Goal: Find specific page/section: Find specific page/section

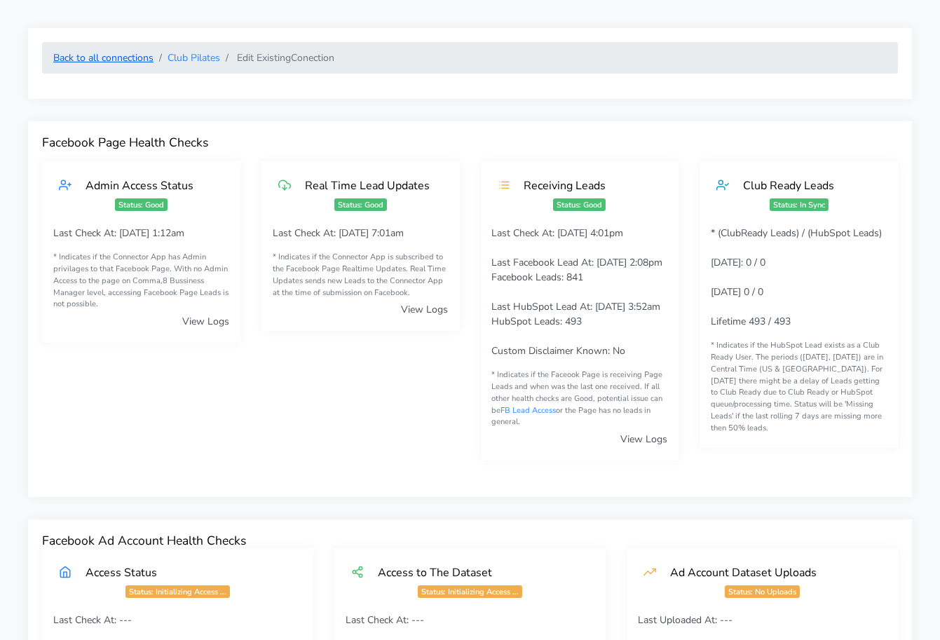
click at [128, 62] on link "Back to all connections" at bounding box center [103, 57] width 100 height 13
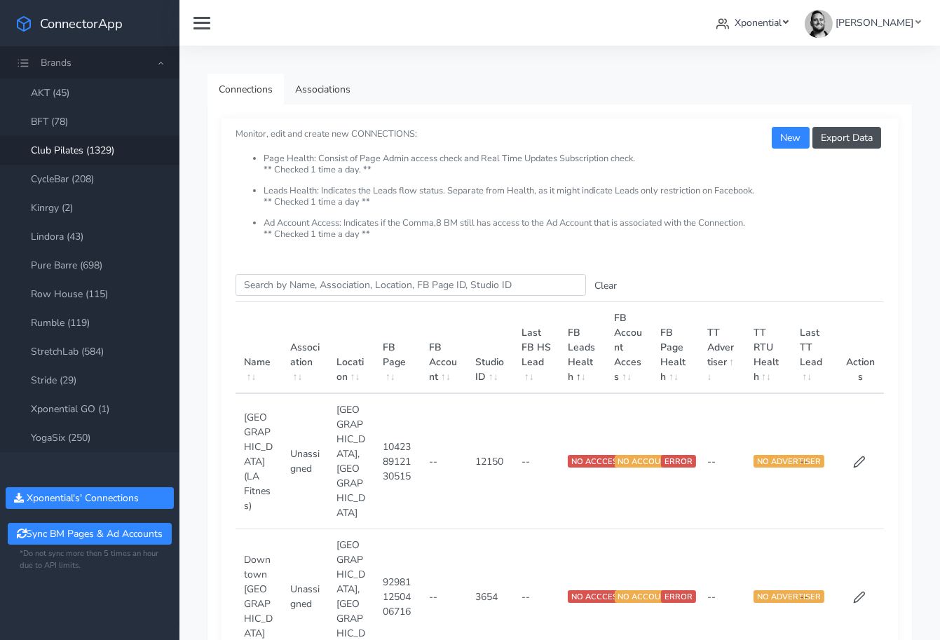
click at [794, 27] on link "Xponential" at bounding box center [751, 23] width 83 height 26
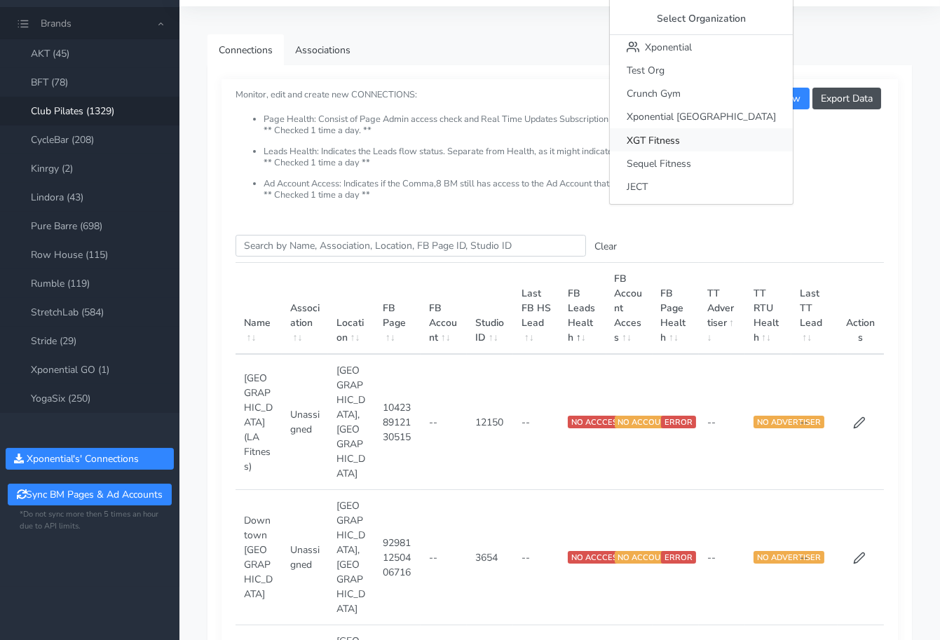
scroll to position [43, 0]
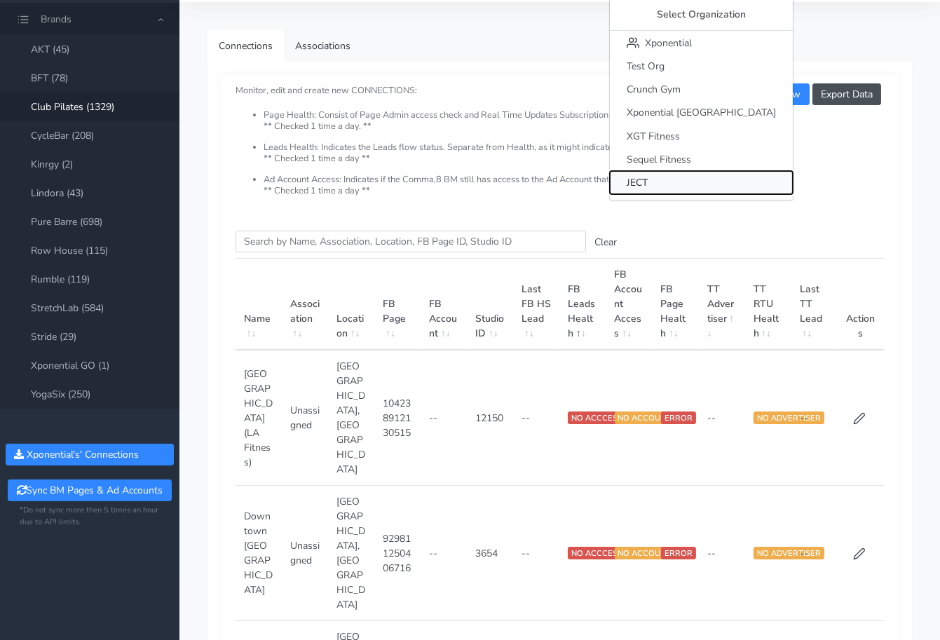
click at [647, 177] on span "JECT" at bounding box center [636, 182] width 21 height 13
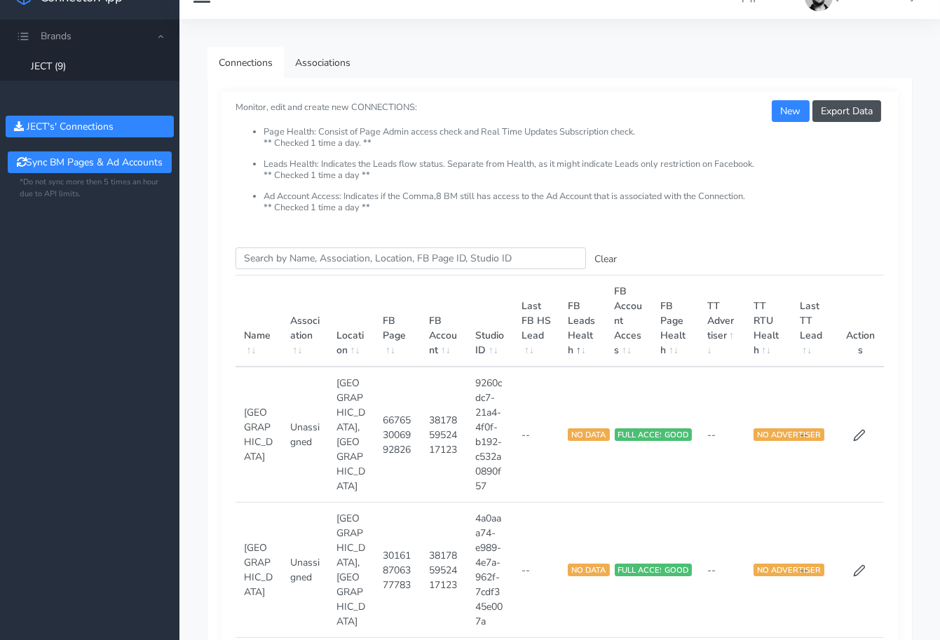
scroll to position [20, 0]
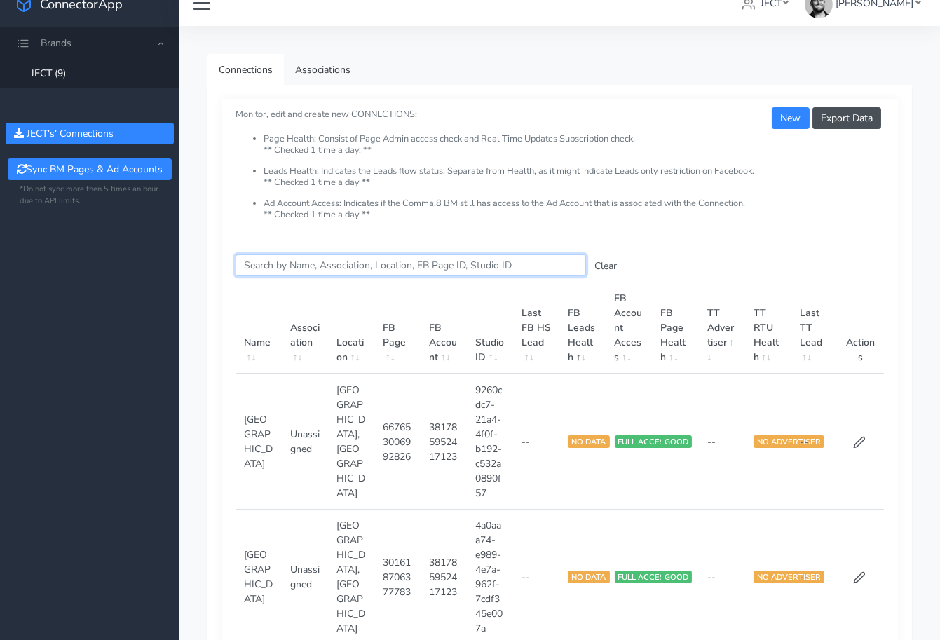
click at [284, 259] on input "Search this table" at bounding box center [410, 265] width 350 height 22
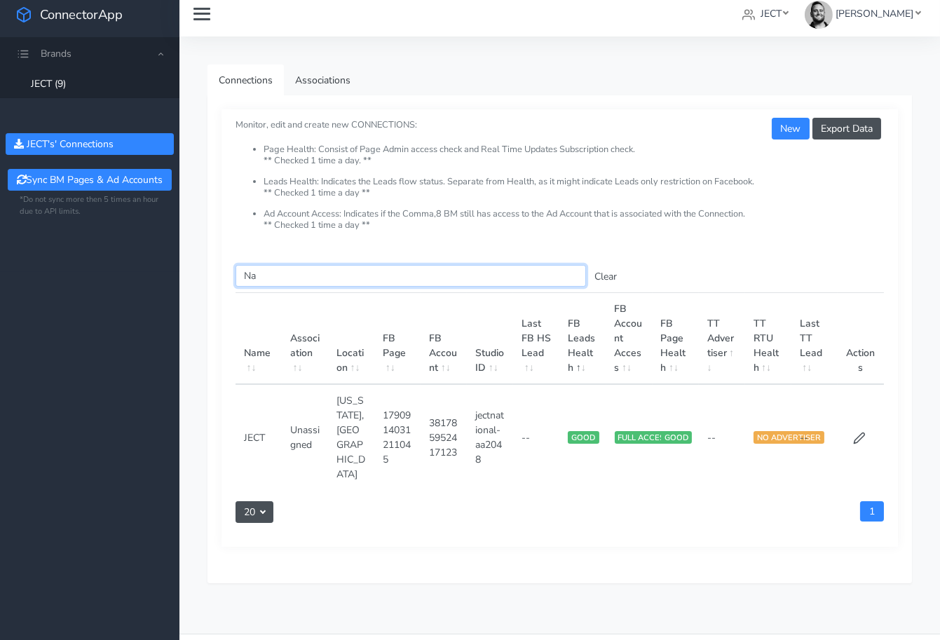
type input "N"
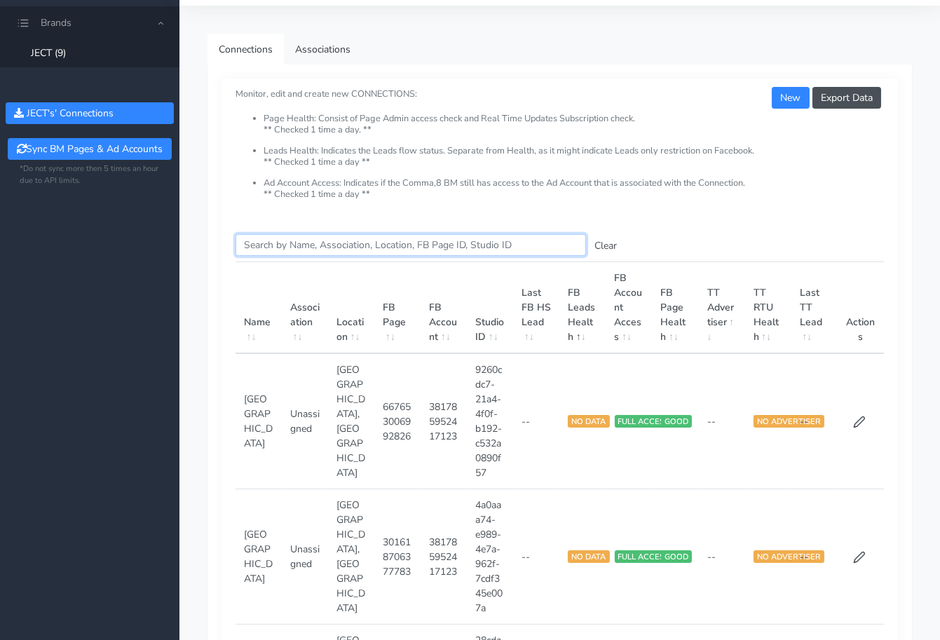
scroll to position [43, 0]
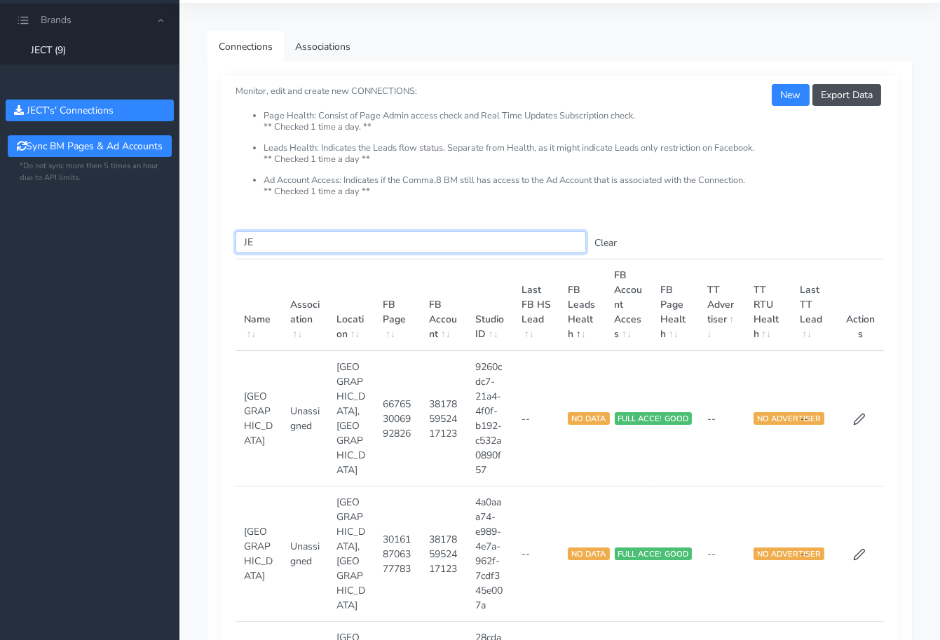
type input "J"
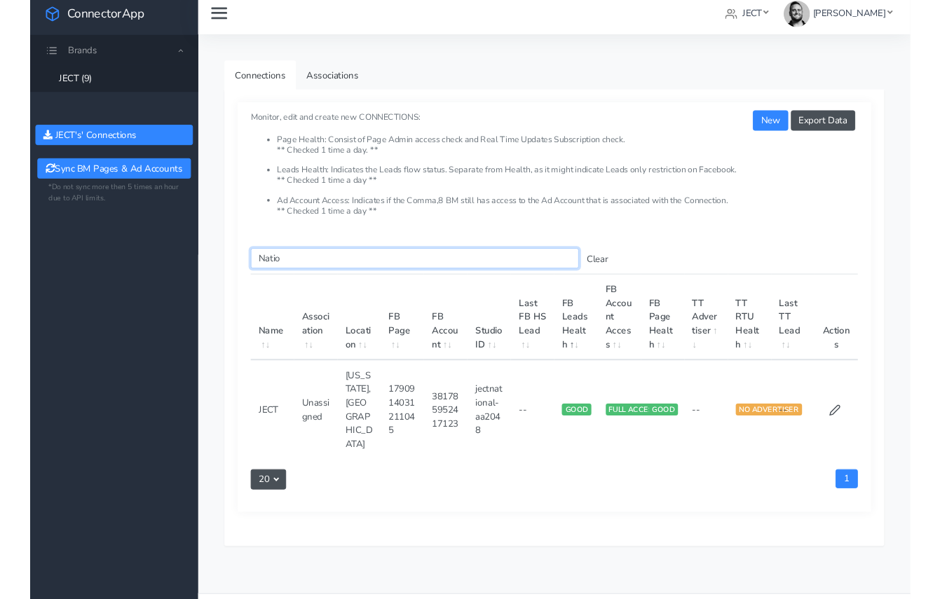
scroll to position [0, 0]
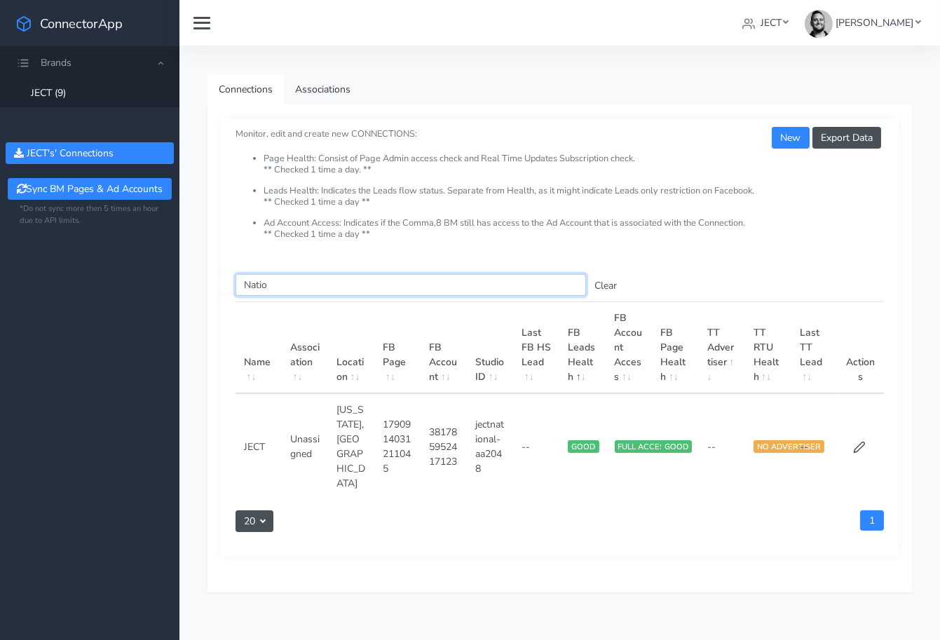
type input "Natio"
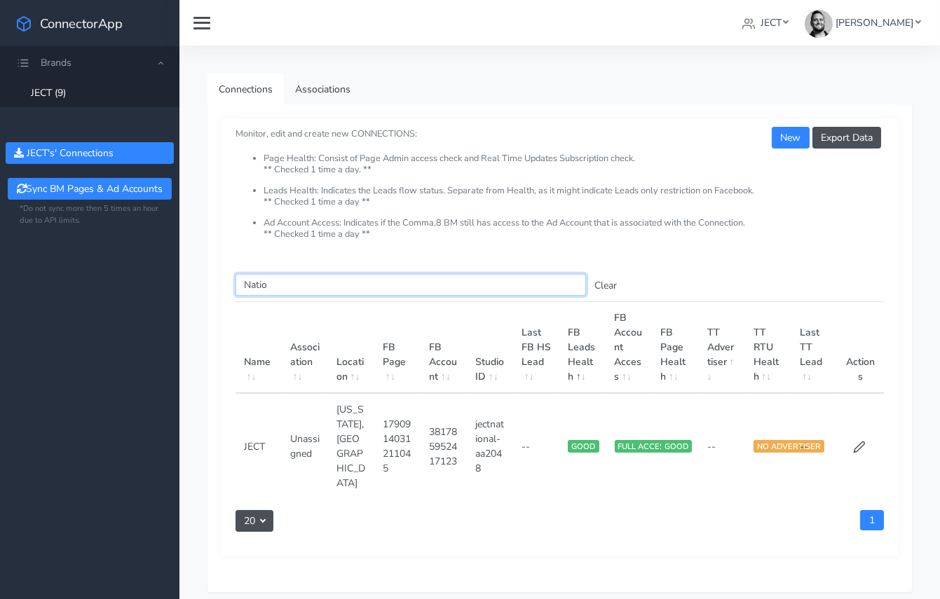
drag, startPoint x: 268, startPoint y: 287, endPoint x: 228, endPoint y: 284, distance: 39.3
click at [228, 284] on div "Search this table Natio Clear Name Association Location FB Page FB Account Stud…" at bounding box center [559, 408] width 676 height 296
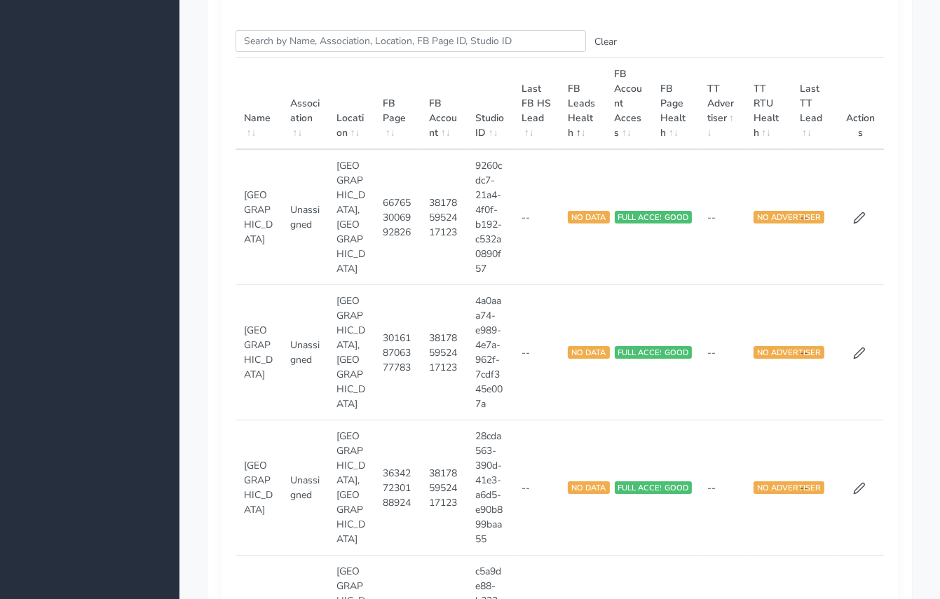
scroll to position [265, 0]
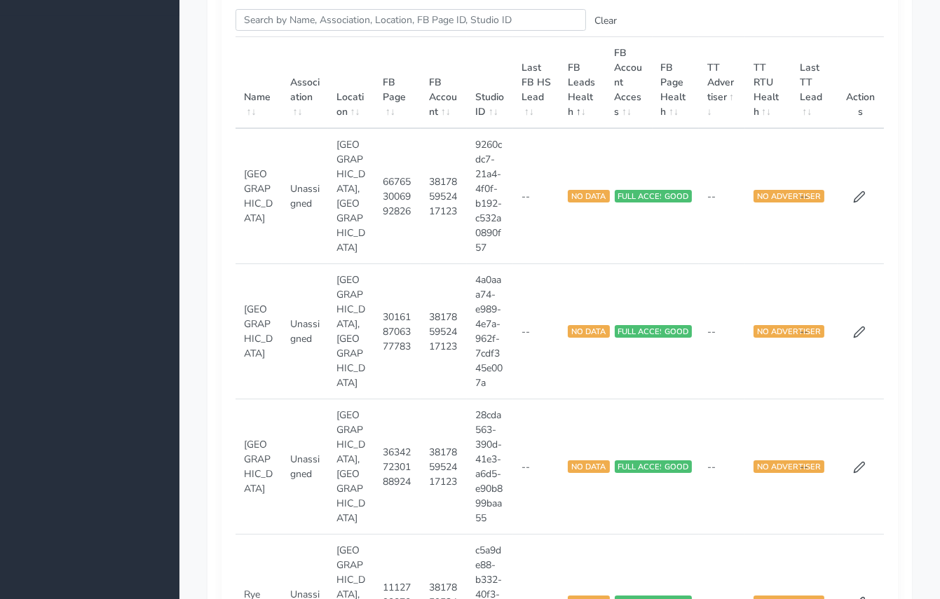
click at [246, 177] on td "[GEOGRAPHIC_DATA]" at bounding box center [258, 196] width 46 height 136
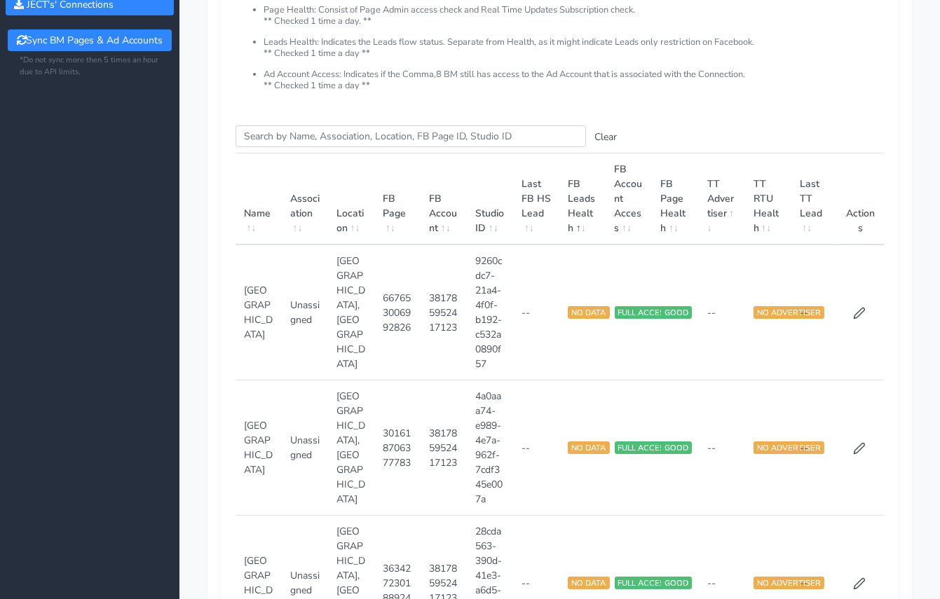
scroll to position [174, 0]
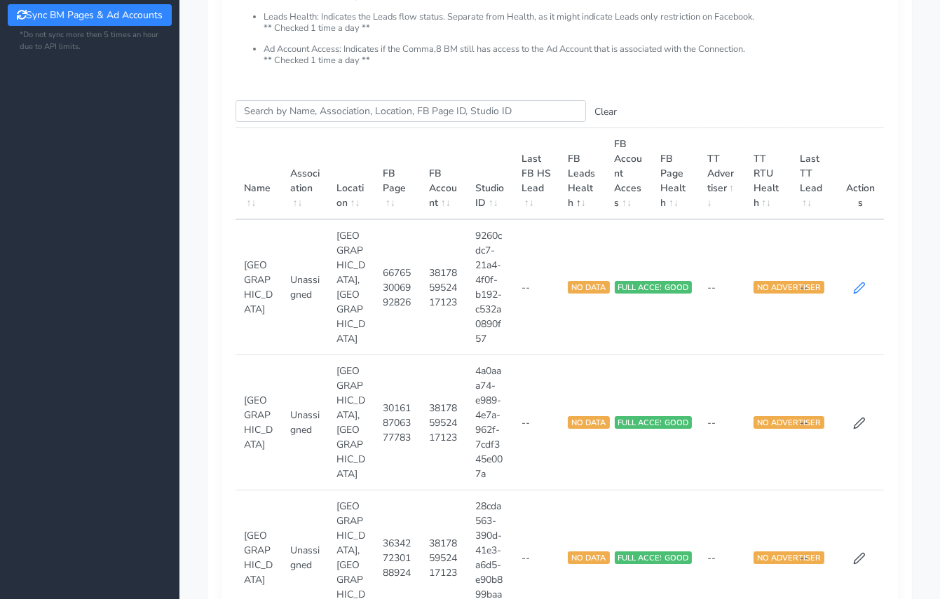
click at [864, 289] on icon at bounding box center [859, 288] width 13 height 13
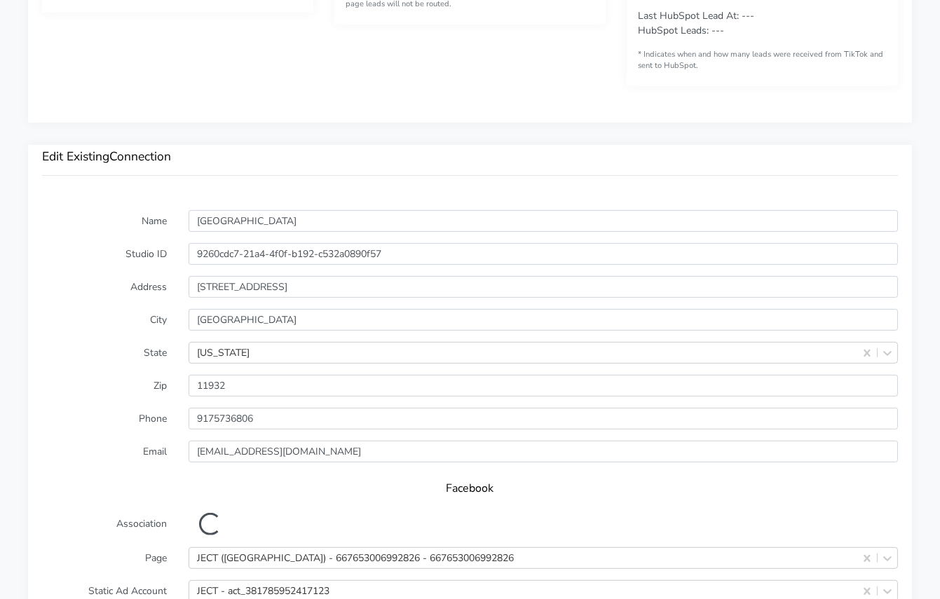
scroll to position [1008, 0]
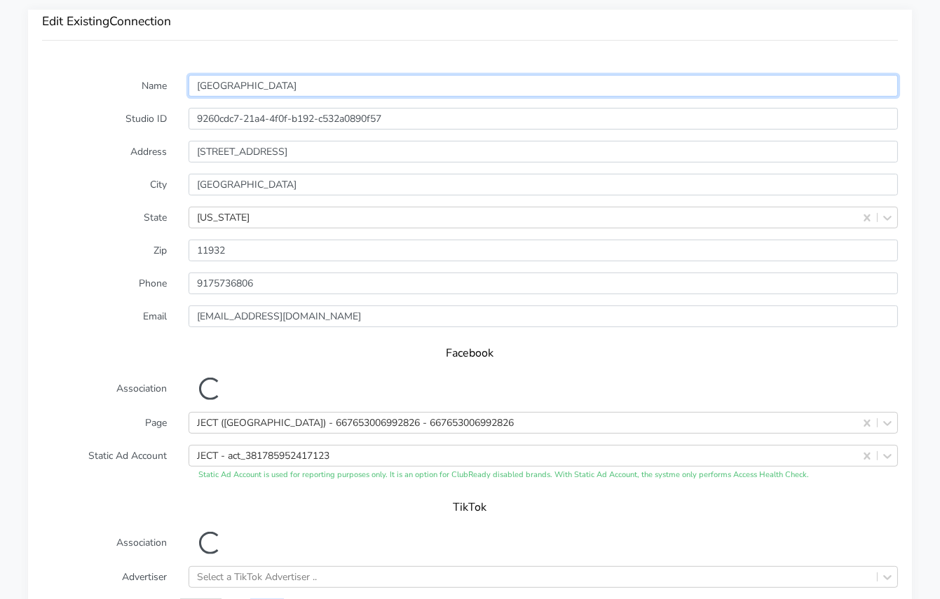
click at [254, 81] on input "[GEOGRAPHIC_DATA]" at bounding box center [542, 86] width 709 height 22
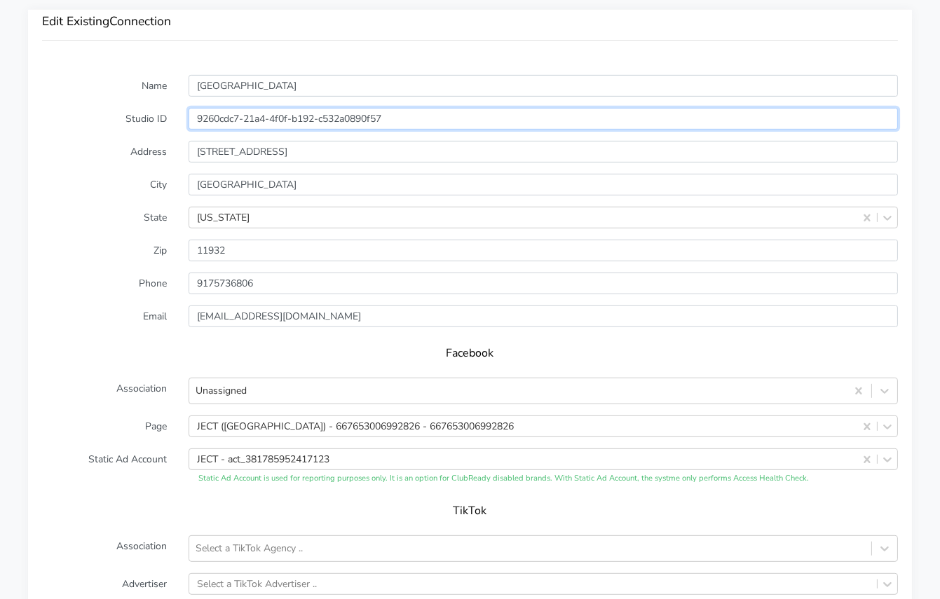
click at [253, 118] on input "9260cdc7-21a4-4f0f-b192-c532a0890f57" at bounding box center [542, 119] width 709 height 22
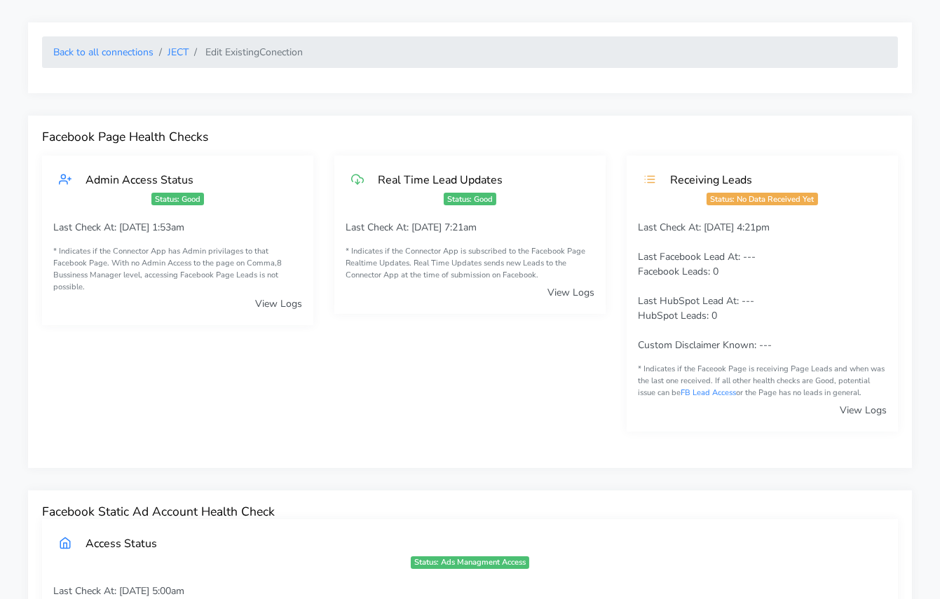
scroll to position [0, 0]
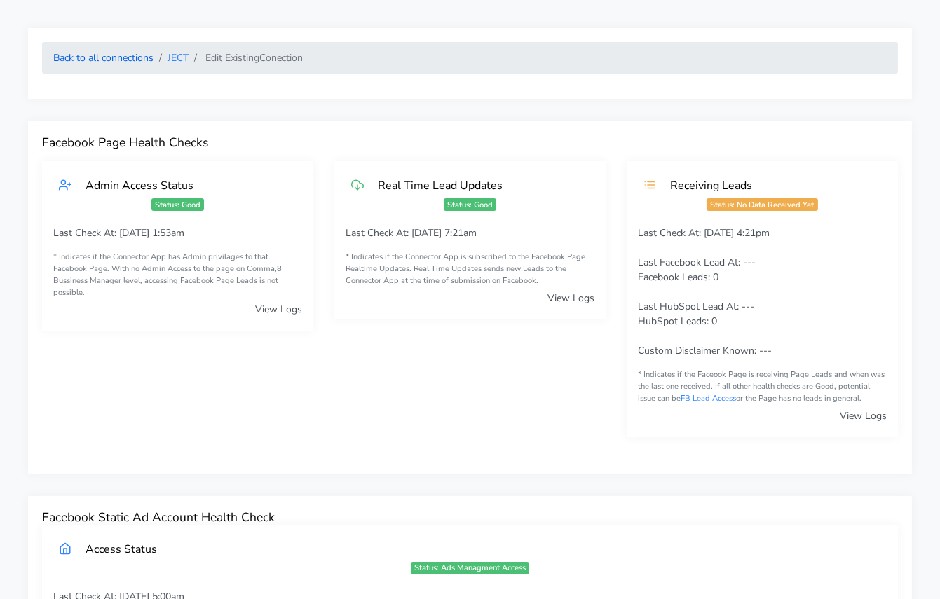
click at [128, 57] on link "Back to all connections" at bounding box center [103, 57] width 100 height 13
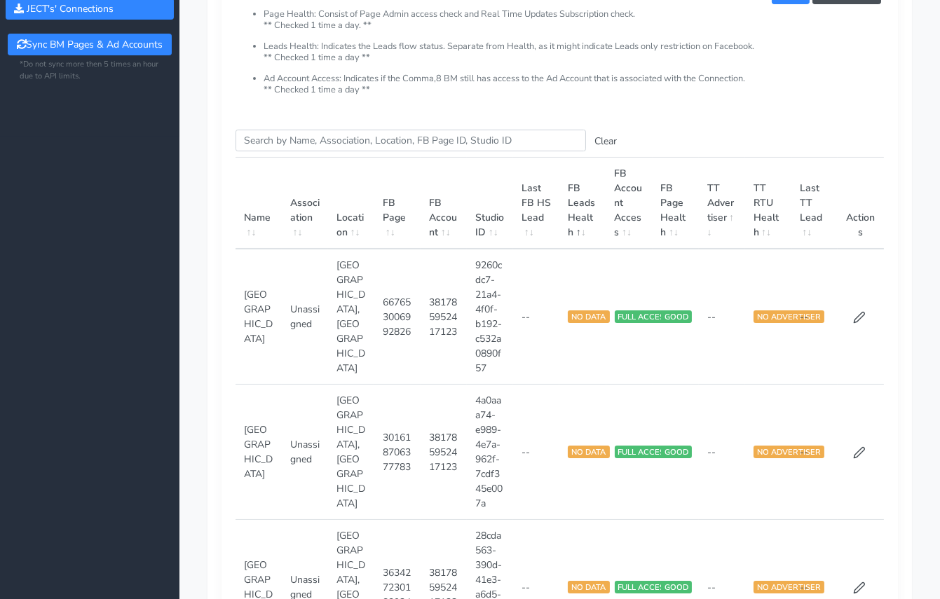
scroll to position [198, 0]
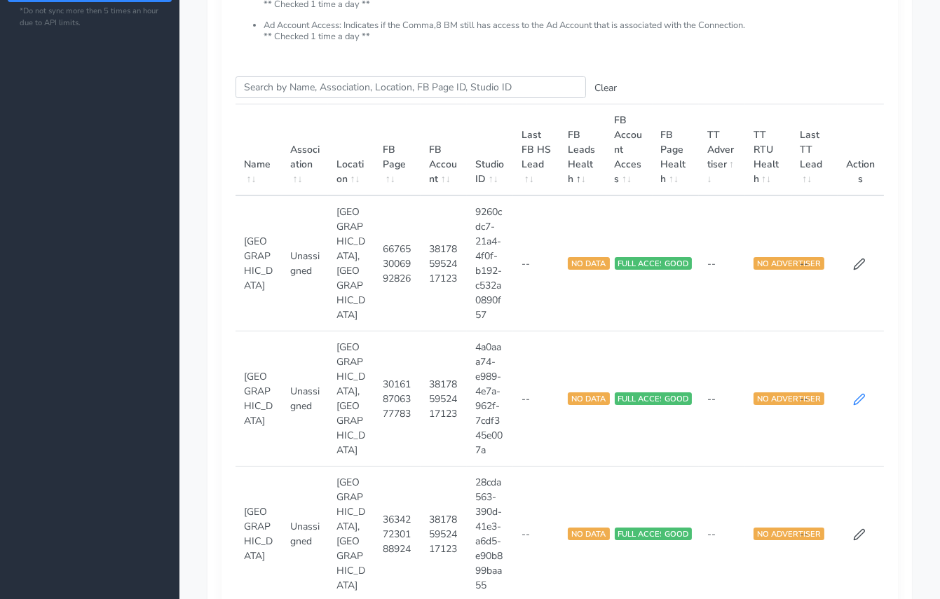
click at [853, 397] on icon at bounding box center [859, 399] width 13 height 13
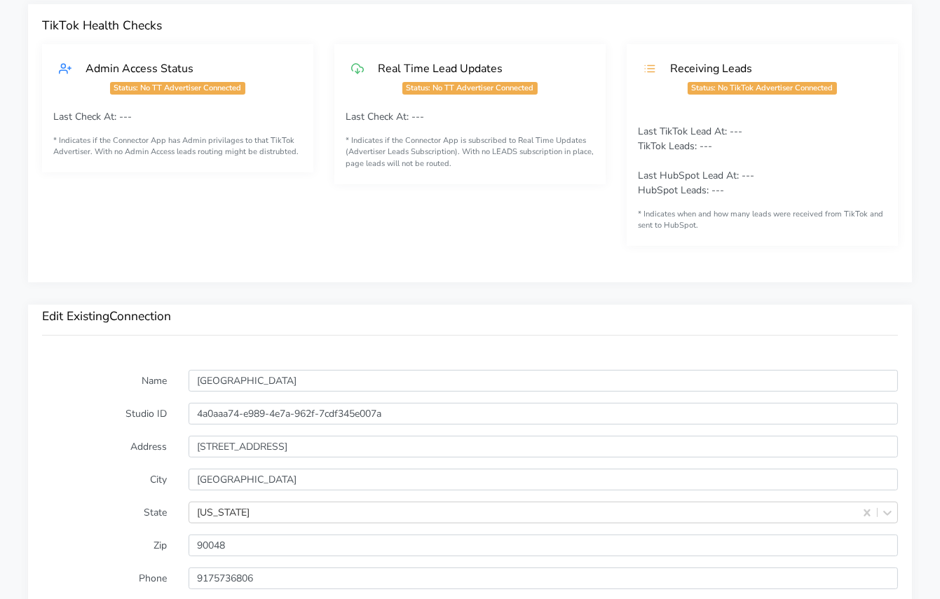
scroll to position [733, 0]
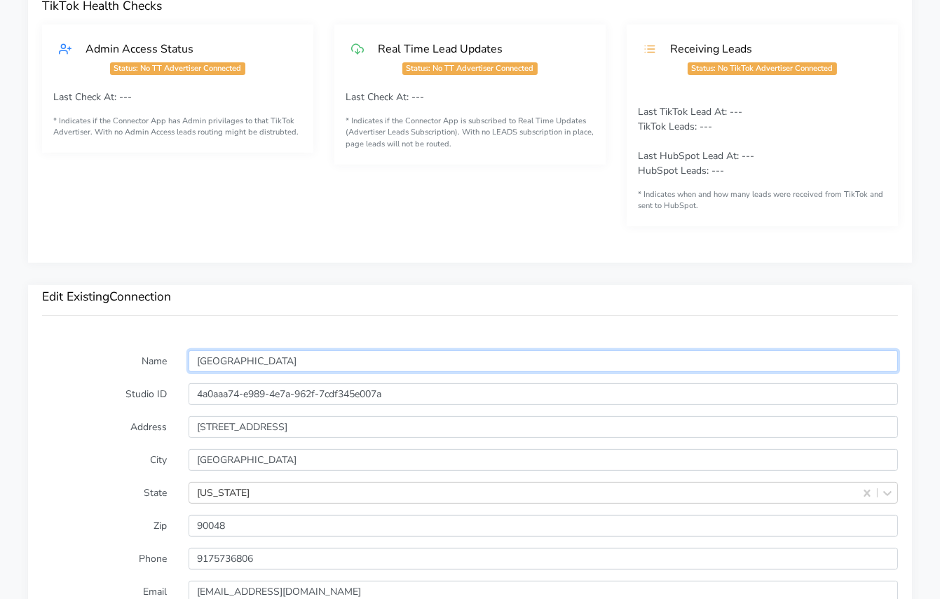
drag, startPoint x: 238, startPoint y: 359, endPoint x: 172, endPoint y: 359, distance: 66.6
click at [172, 359] on div "Name [GEOGRAPHIC_DATA]" at bounding box center [470, 361] width 876 height 22
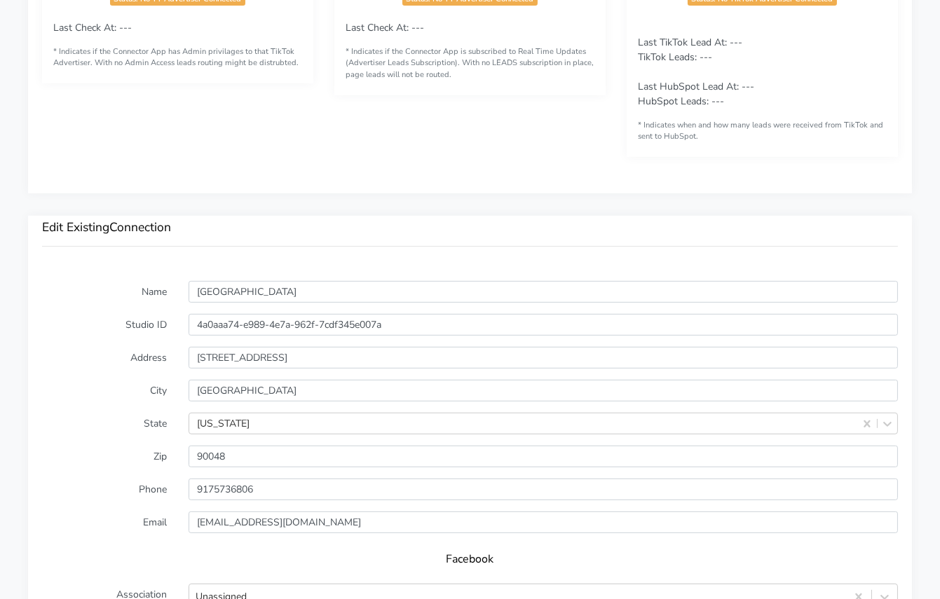
scroll to position [837, 0]
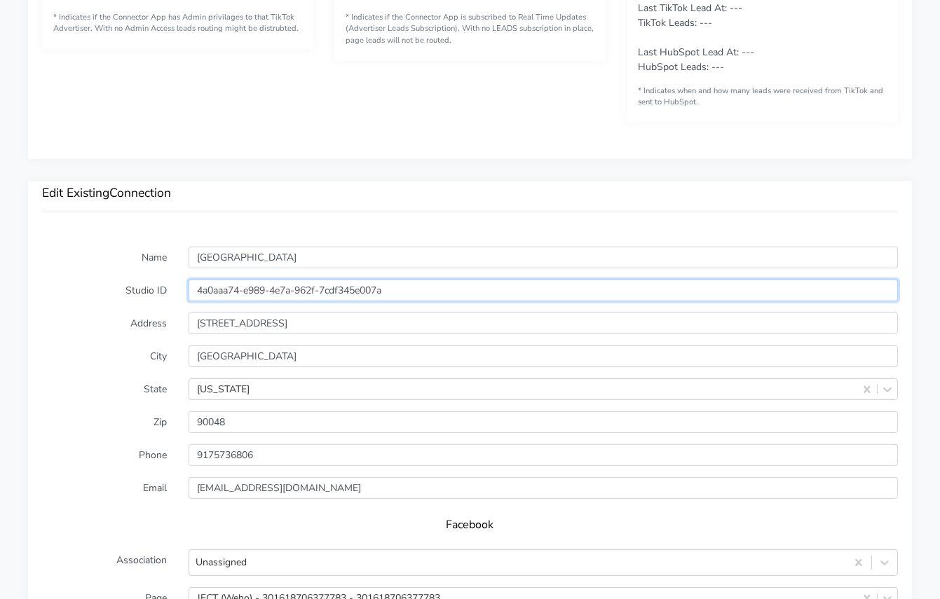
click at [341, 289] on input "4a0aaa74-e989-4e7a-962f-7cdf345e007a" at bounding box center [542, 291] width 709 height 22
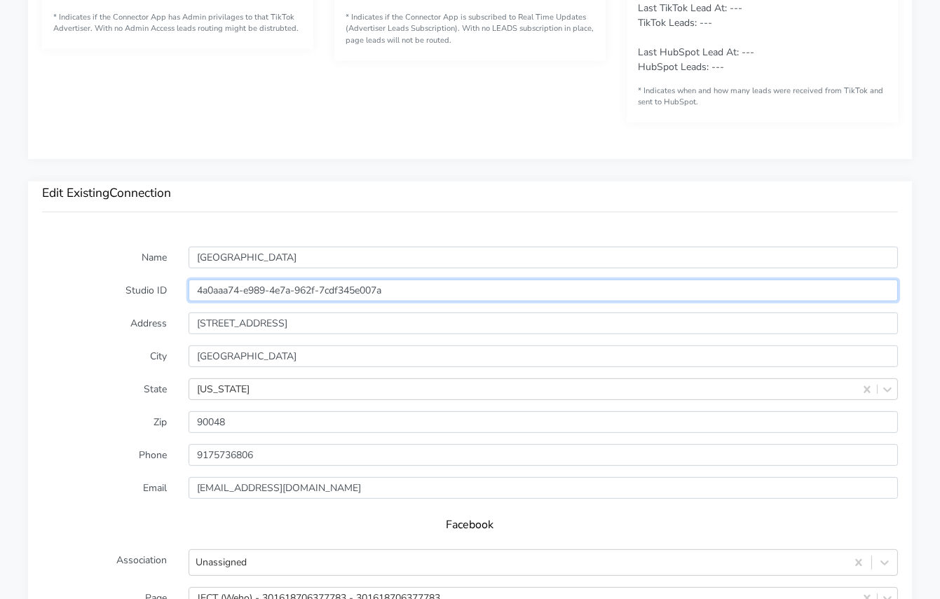
click at [341, 289] on input "4a0aaa74-e989-4e7a-962f-7cdf345e007a" at bounding box center [542, 291] width 709 height 22
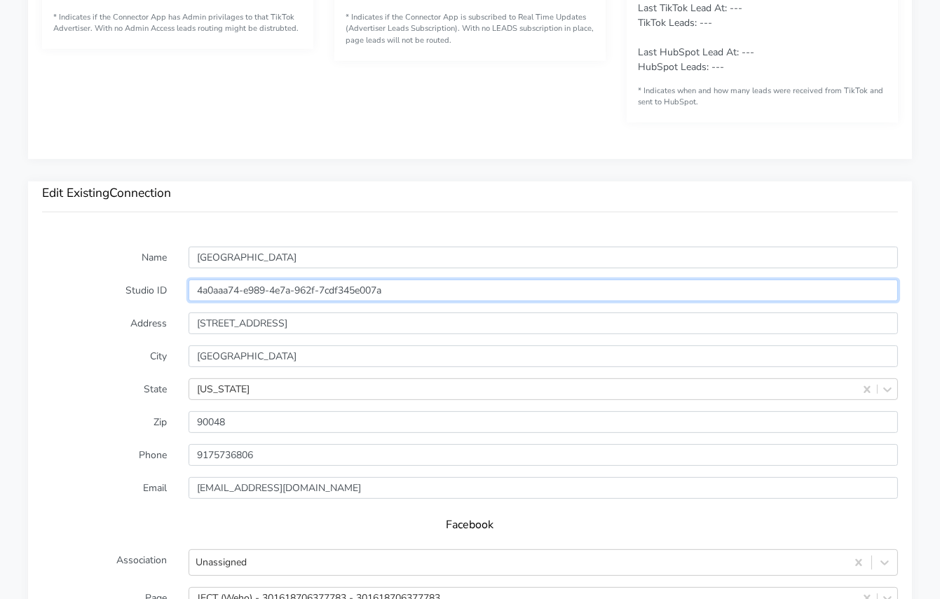
click at [341, 289] on input "4a0aaa74-e989-4e7a-962f-7cdf345e007a" at bounding box center [542, 291] width 709 height 22
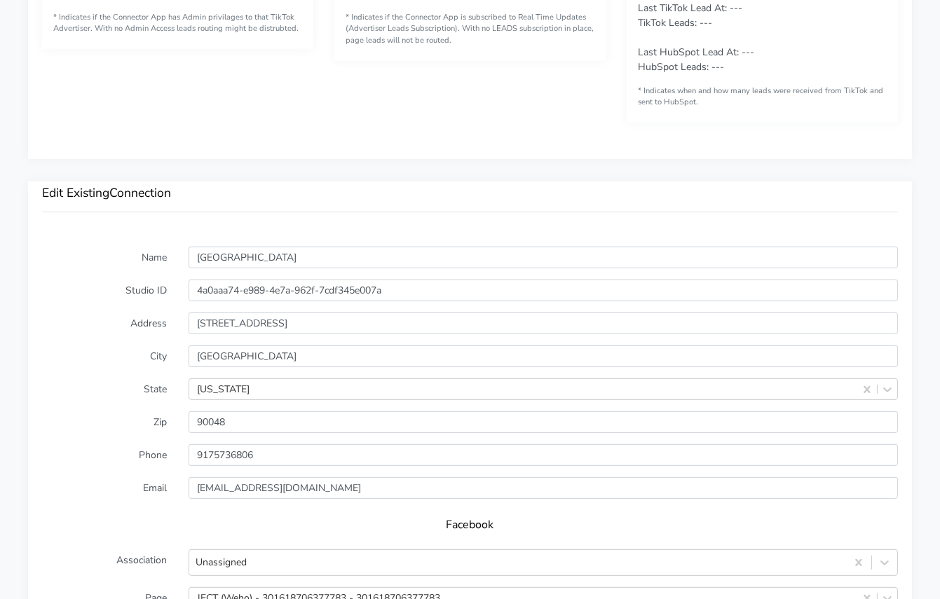
click at [97, 254] on label "Name" at bounding box center [105, 258] width 146 height 22
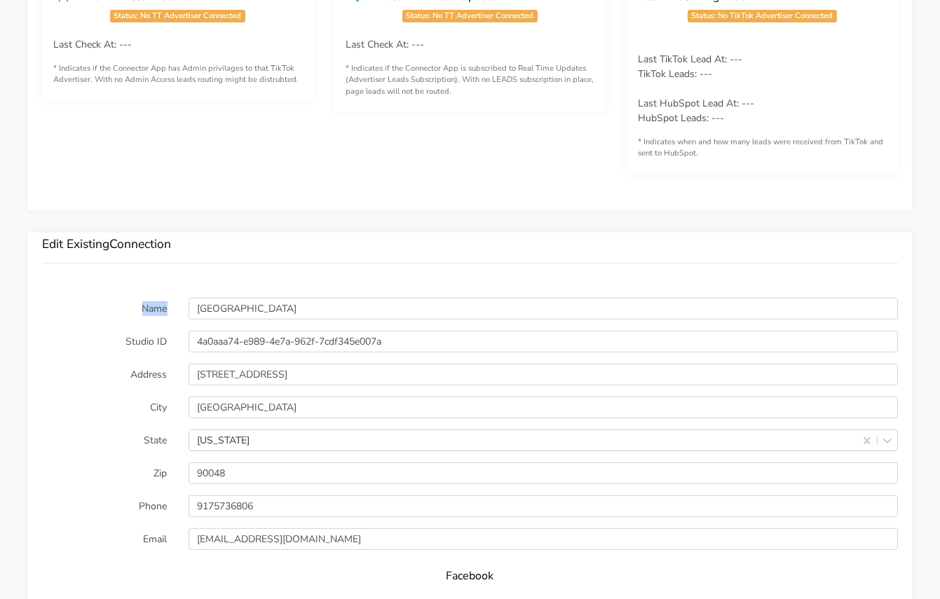
scroll to position [781, 0]
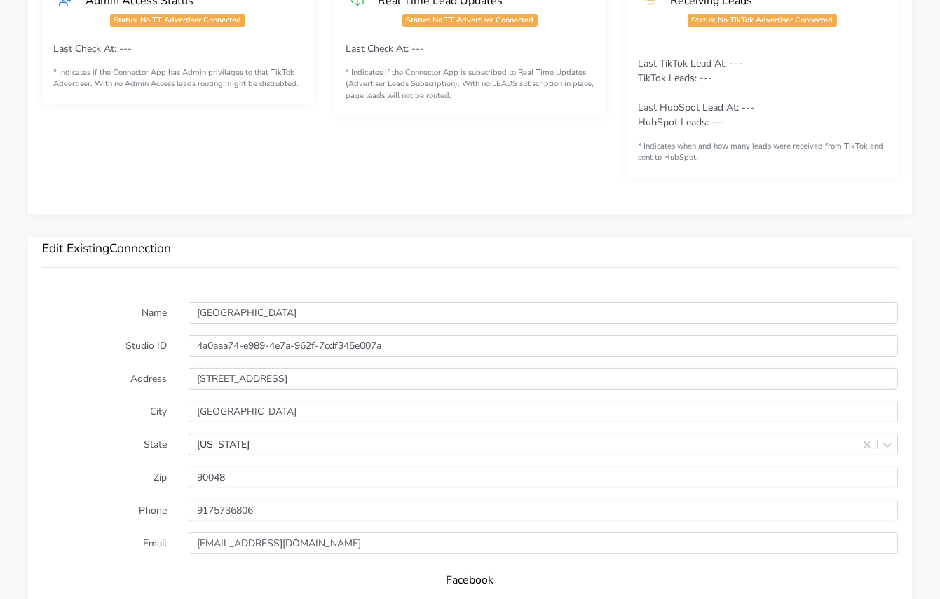
click at [259, 245] on h3 "Edit Existing Connection" at bounding box center [469, 248] width 855 height 15
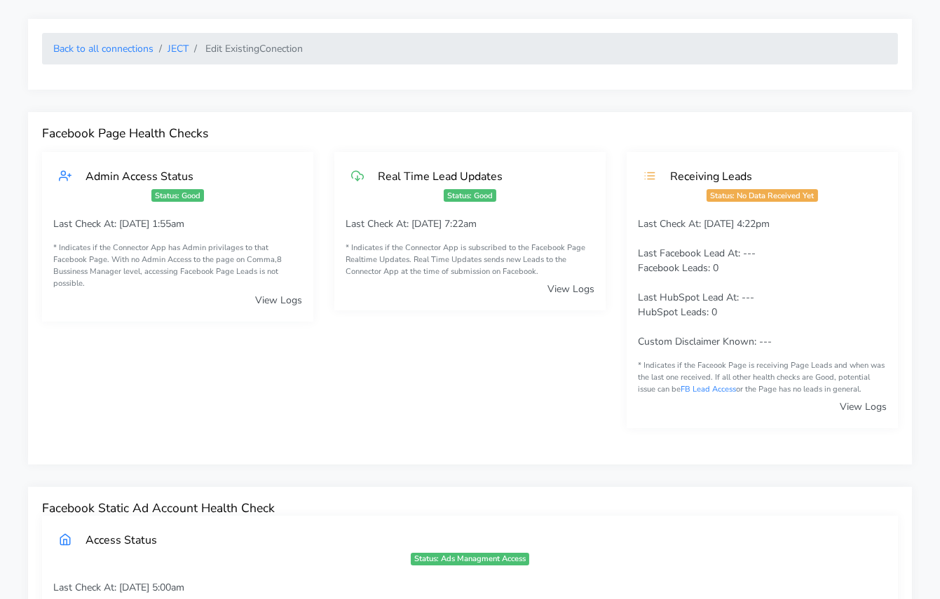
scroll to position [0, 0]
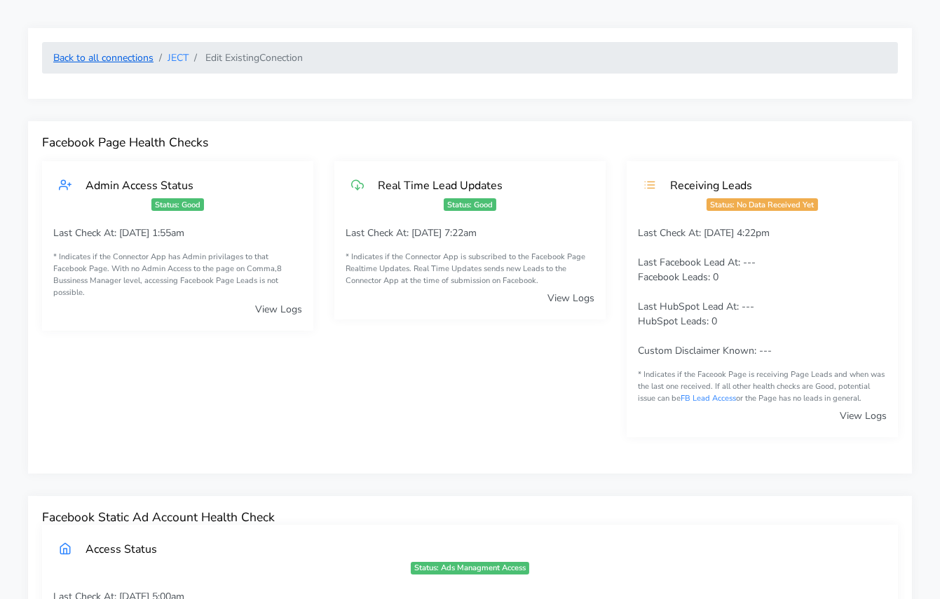
click at [121, 62] on link "Back to all connections" at bounding box center [103, 57] width 100 height 13
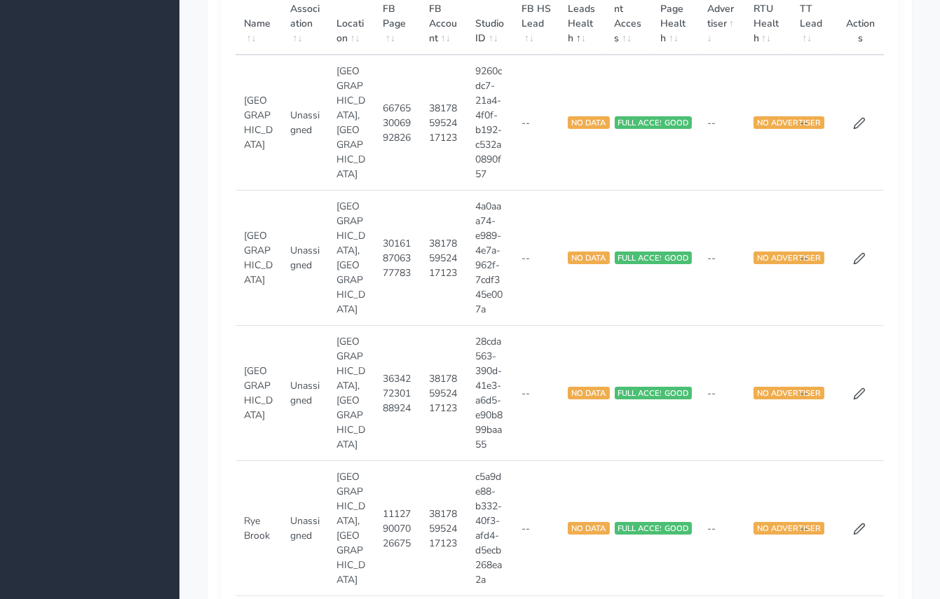
scroll to position [402, 0]
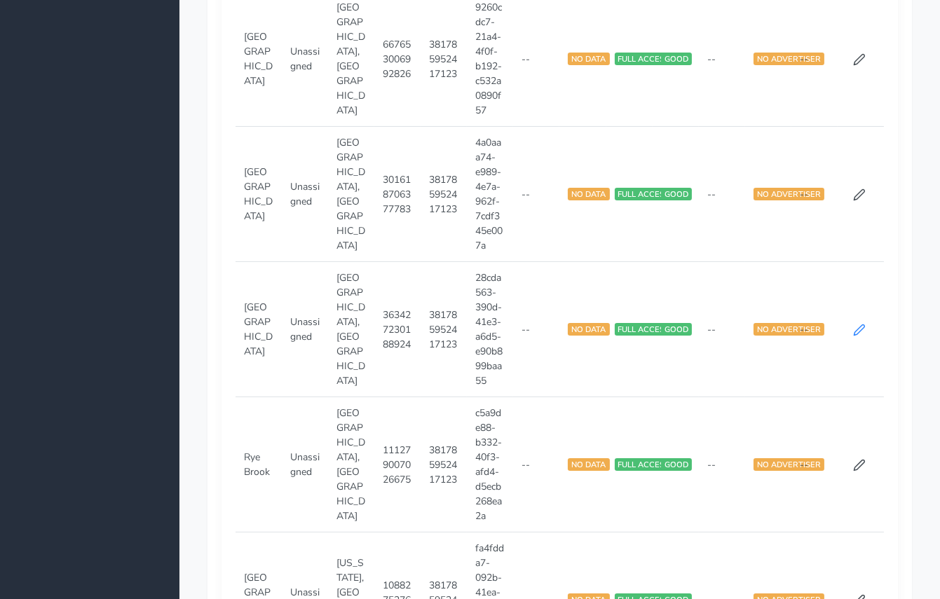
drag, startPoint x: 867, startPoint y: 330, endPoint x: 860, endPoint y: 330, distance: 7.7
click at [867, 330] on td at bounding box center [860, 329] width 46 height 135
click at [860, 330] on icon at bounding box center [859, 330] width 13 height 13
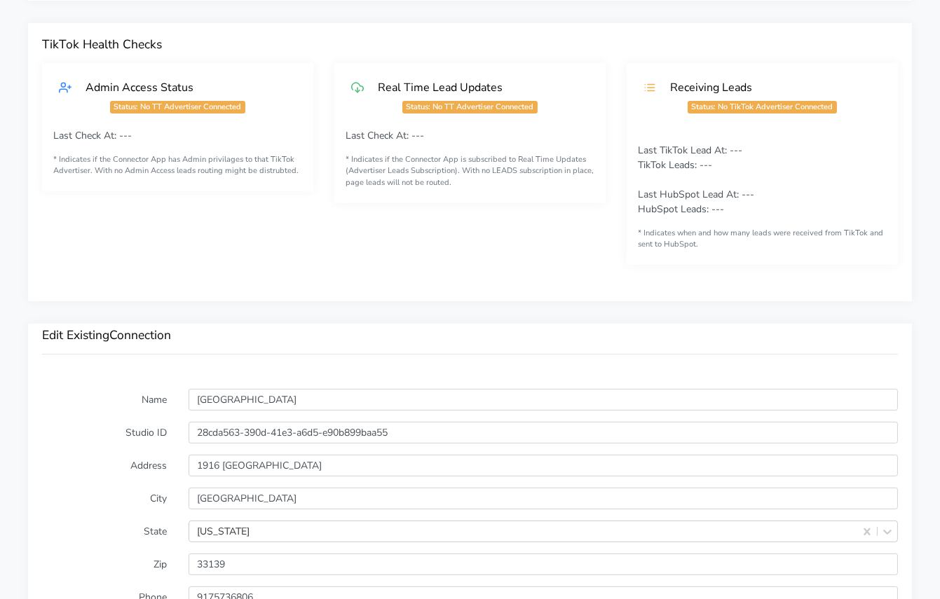
scroll to position [731, 0]
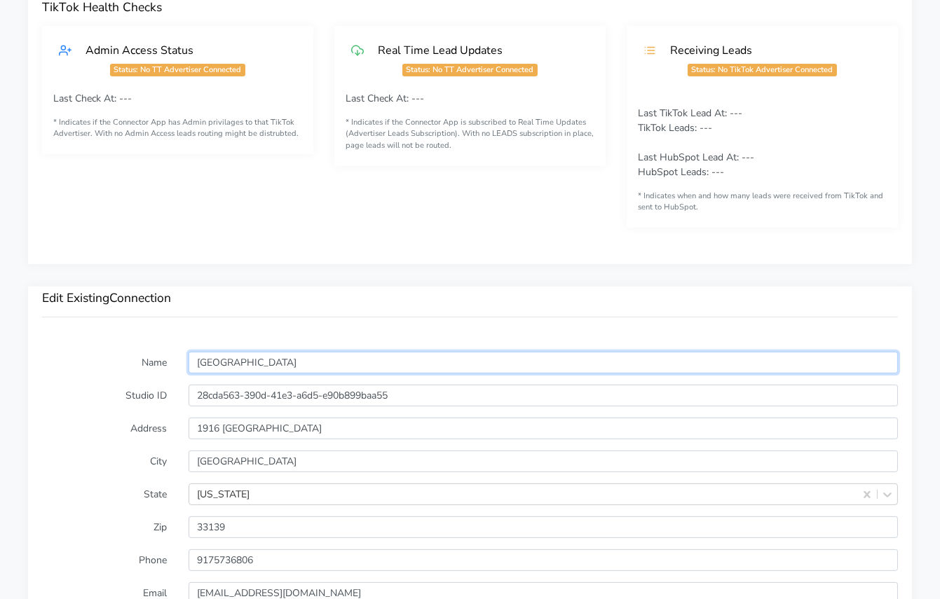
drag, startPoint x: 233, startPoint y: 354, endPoint x: 188, endPoint y: 355, distance: 44.8
click at [188, 355] on input "[GEOGRAPHIC_DATA]" at bounding box center [542, 363] width 709 height 22
drag, startPoint x: 184, startPoint y: 362, endPoint x: 174, endPoint y: 361, distance: 9.8
click at [174, 361] on div "Name [GEOGRAPHIC_DATA]" at bounding box center [470, 363] width 876 height 22
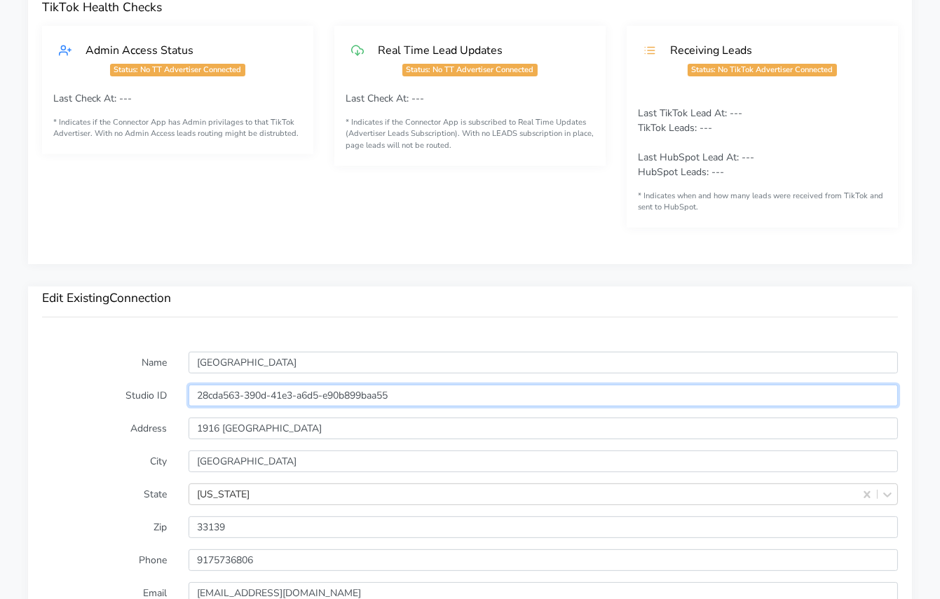
click at [258, 392] on input "28cda563-390d-41e3-a6d5-e90b899baa55" at bounding box center [542, 396] width 709 height 22
